Goal: Information Seeking & Learning: Learn about a topic

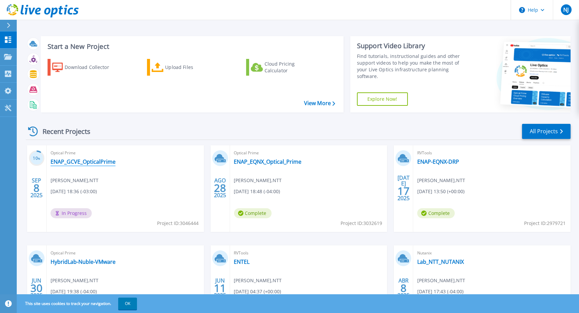
click at [100, 160] on link "ENAP_GCVE_OpticalPrime" at bounding box center [83, 161] width 65 height 7
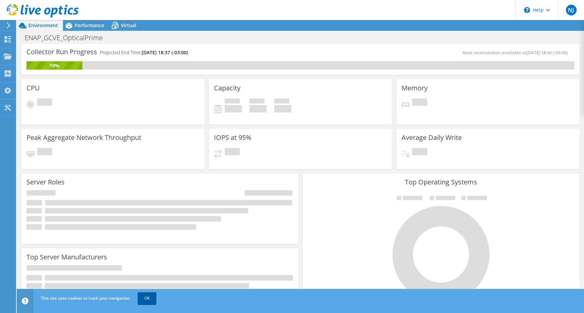
click at [144, 295] on link "OK" at bounding box center [147, 298] width 19 height 12
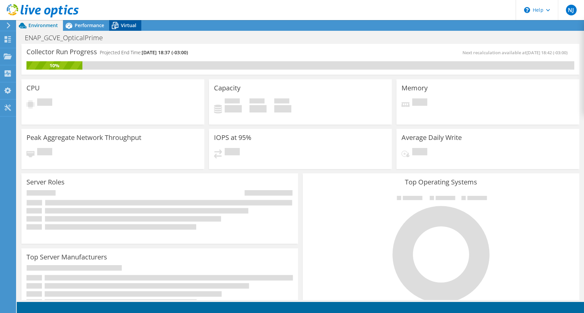
click at [120, 24] on icon at bounding box center [115, 26] width 12 height 12
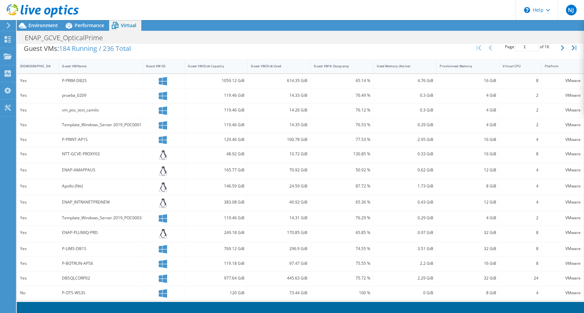
scroll to position [172, 0]
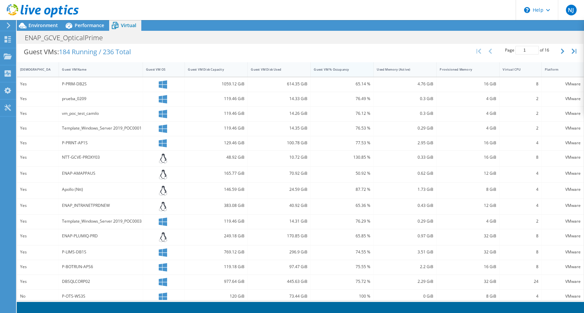
click at [344, 68] on div "Guest VM % Occupancy" at bounding box center [338, 69] width 49 height 4
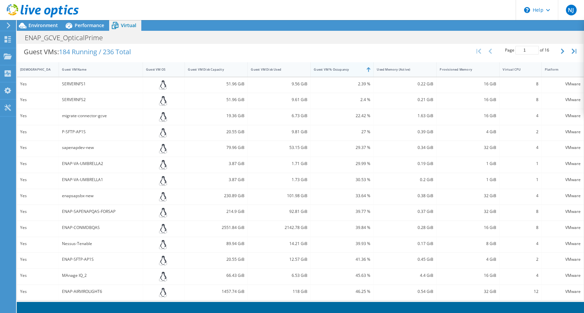
click at [344, 68] on div "Guest VM % Occupancy" at bounding box center [338, 69] width 49 height 4
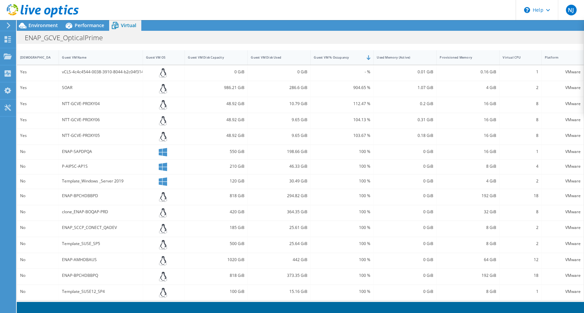
scroll to position [0, 0]
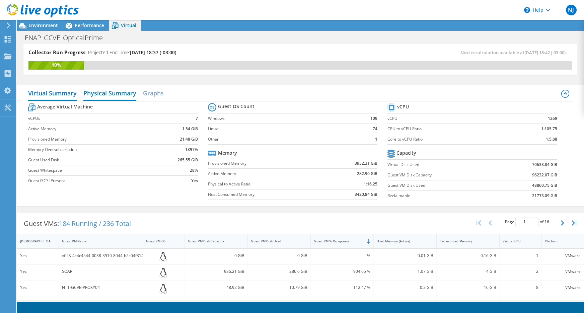
click at [124, 94] on h2 "Physical Summary" at bounding box center [109, 93] width 53 height 15
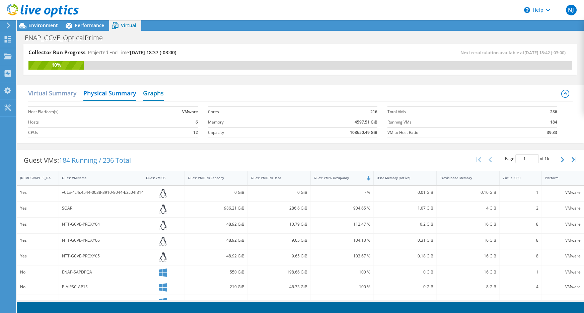
click at [155, 90] on h2 "Graphs" at bounding box center [153, 93] width 21 height 15
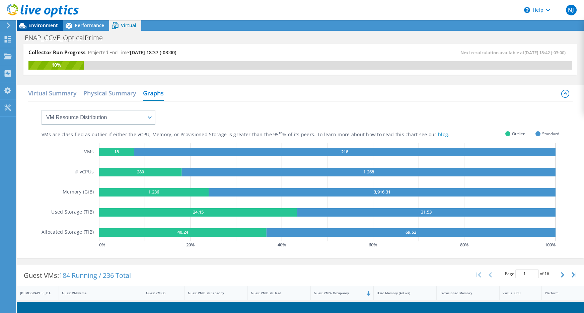
click at [45, 25] on span "Environment" at bounding box center [42, 25] width 29 height 6
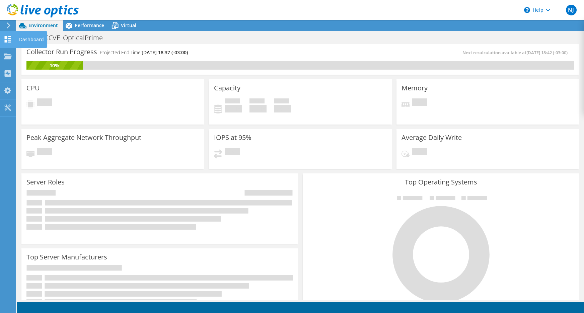
click at [7, 40] on use at bounding box center [8, 39] width 6 height 6
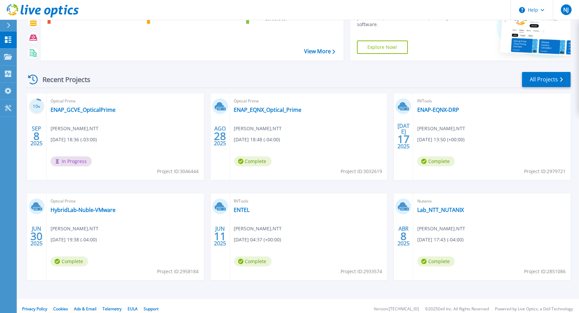
scroll to position [53, 0]
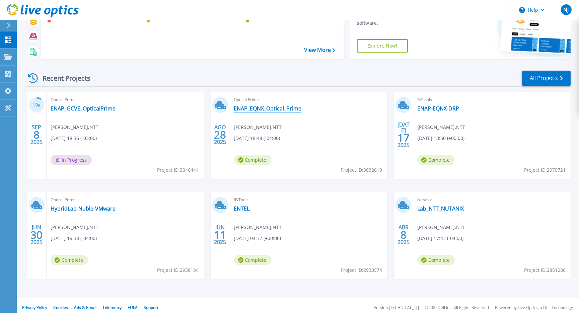
click at [244, 110] on link "ENAP_EQNX_Optical_Prime" at bounding box center [268, 108] width 68 height 7
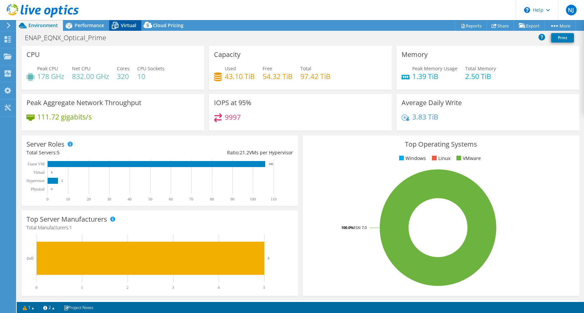
click at [126, 22] on span "Virtual" at bounding box center [128, 25] width 15 height 6
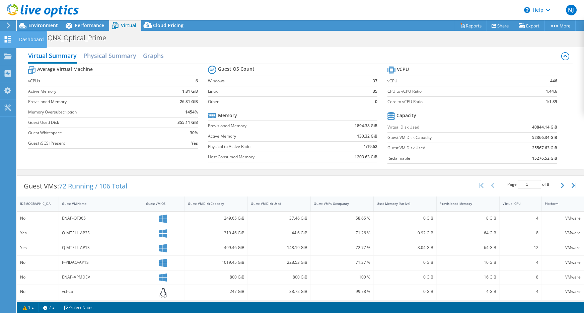
click at [0, 40] on html "NJ End User Nibaldo Jaure nibaldo.jaure@global.ntt NTT My Profile Log Out \n He…" at bounding box center [292, 156] width 584 height 313
click at [6, 41] on use at bounding box center [8, 39] width 6 height 6
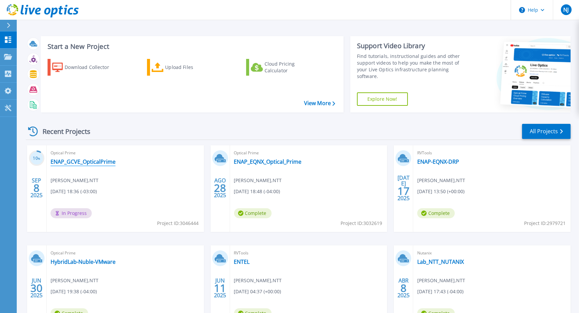
click at [93, 165] on link "ENAP_GCVE_OpticalPrime" at bounding box center [83, 161] width 65 height 7
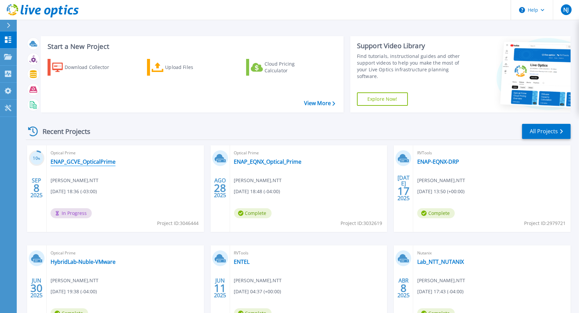
click at [79, 160] on link "ENAP_GCVE_OpticalPrime" at bounding box center [83, 161] width 65 height 7
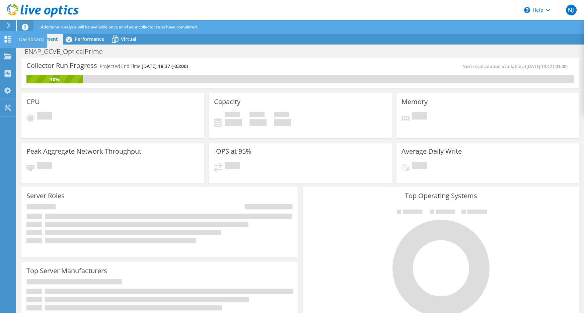
click at [5, 43] on div at bounding box center [8, 40] width 8 height 7
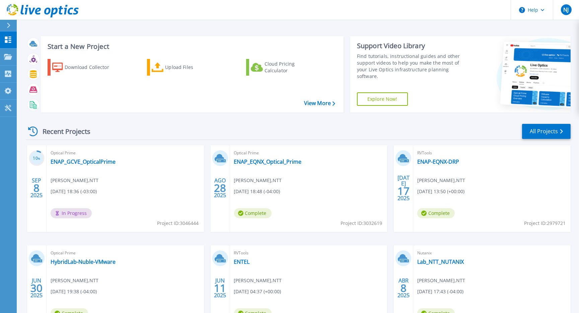
scroll to position [13, 0]
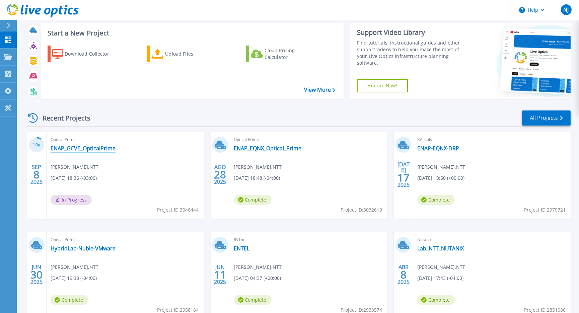
click at [85, 149] on link "ENAP_GCVE_OpticalPrime" at bounding box center [83, 148] width 65 height 7
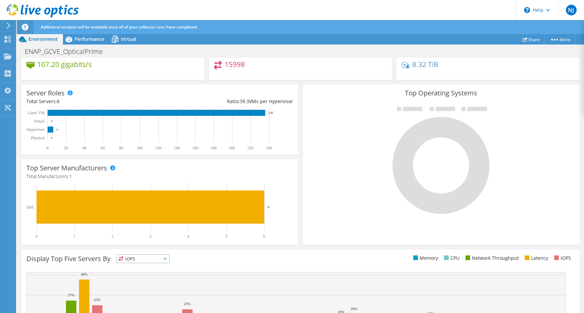
scroll to position [173, 0]
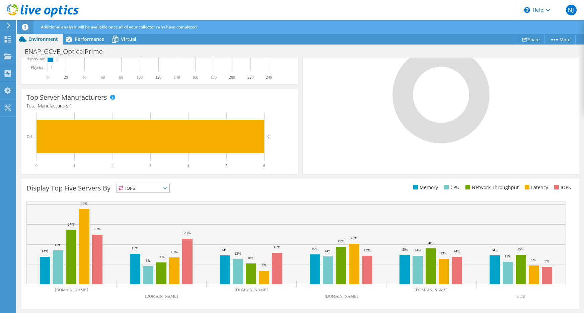
click at [142, 190] on span "IOPS" at bounding box center [143, 188] width 53 height 8
click at [138, 213] on li "CPU" at bounding box center [143, 215] width 53 height 9
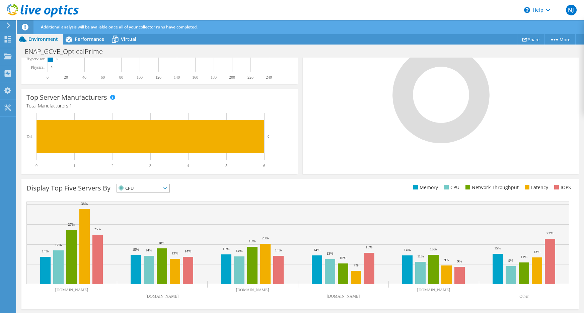
scroll to position [0, 0]
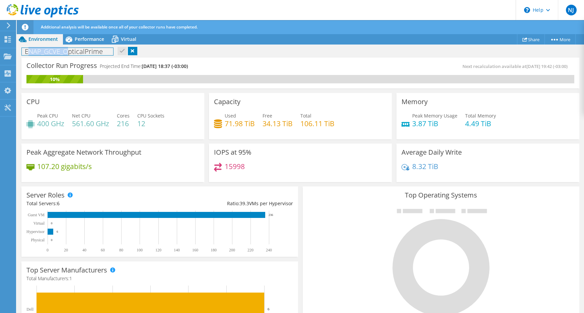
drag, startPoint x: 27, startPoint y: 49, endPoint x: 67, endPoint y: 54, distance: 39.5
click at [67, 54] on h1 "ENAP_GCVE_OpticalPrime" at bounding box center [67, 51] width 91 height 7
click at [227, 58] on div "Collector Run Progress Projected End Time: [DATE] 18:37 (-03:00) Next recalcula…" at bounding box center [300, 73] width 558 height 31
click at [124, 41] on span "Virtual" at bounding box center [128, 39] width 15 height 6
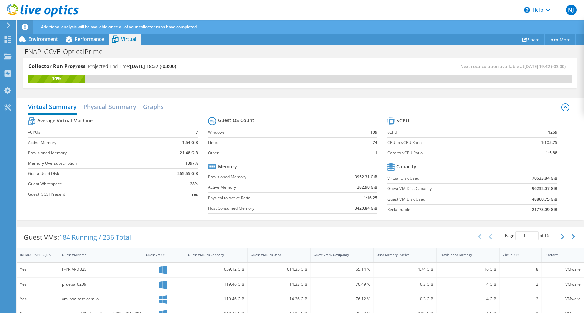
click at [368, 131] on td "109" at bounding box center [366, 132] width 22 height 10
drag, startPoint x: 370, startPoint y: 142, endPoint x: 383, endPoint y: 140, distance: 12.2
click at [383, 140] on section "Guest OS Count Windows 109 Linux 74 Other 1 Memory Provisioned Memory 3952.31 G…" at bounding box center [298, 166] width 180 height 102
click at [272, 154] on label "Other" at bounding box center [281, 153] width 147 height 7
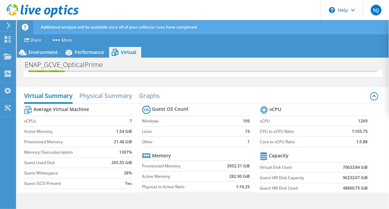
scroll to position [39, 0]
